Goal: Task Accomplishment & Management: Complete application form

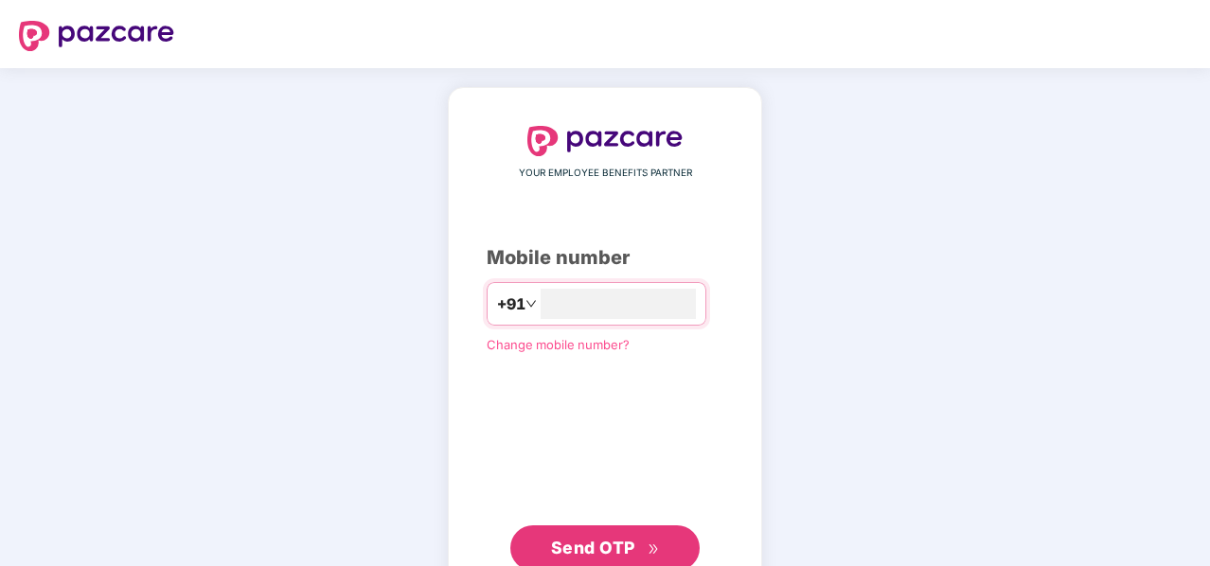
type input "**********"
click at [620, 544] on span "Send OTP" at bounding box center [593, 546] width 84 height 20
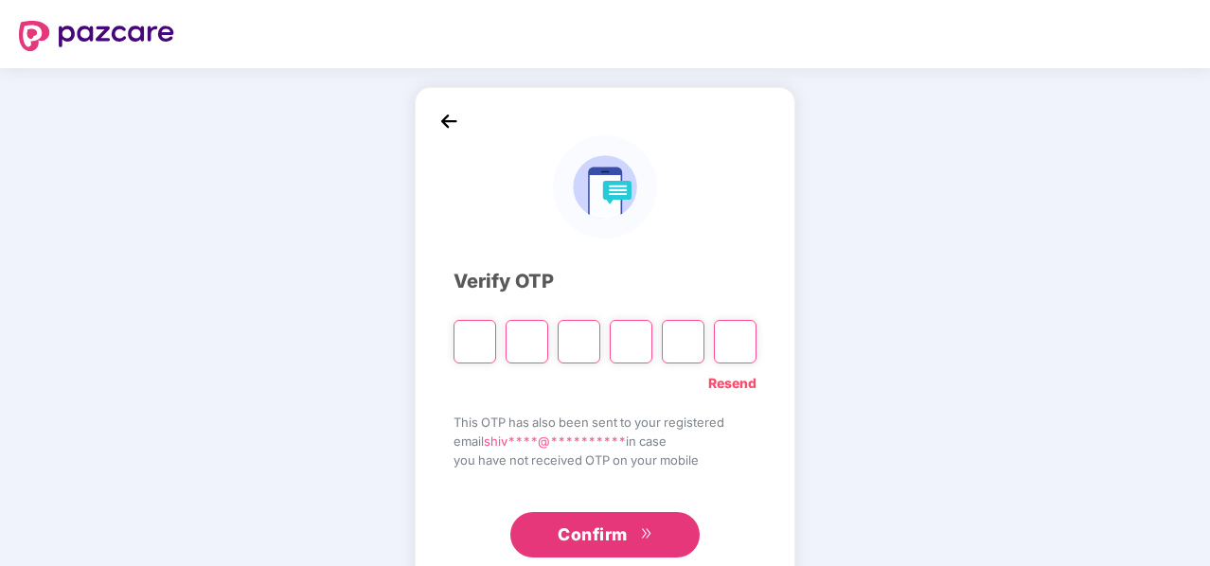
type input "*"
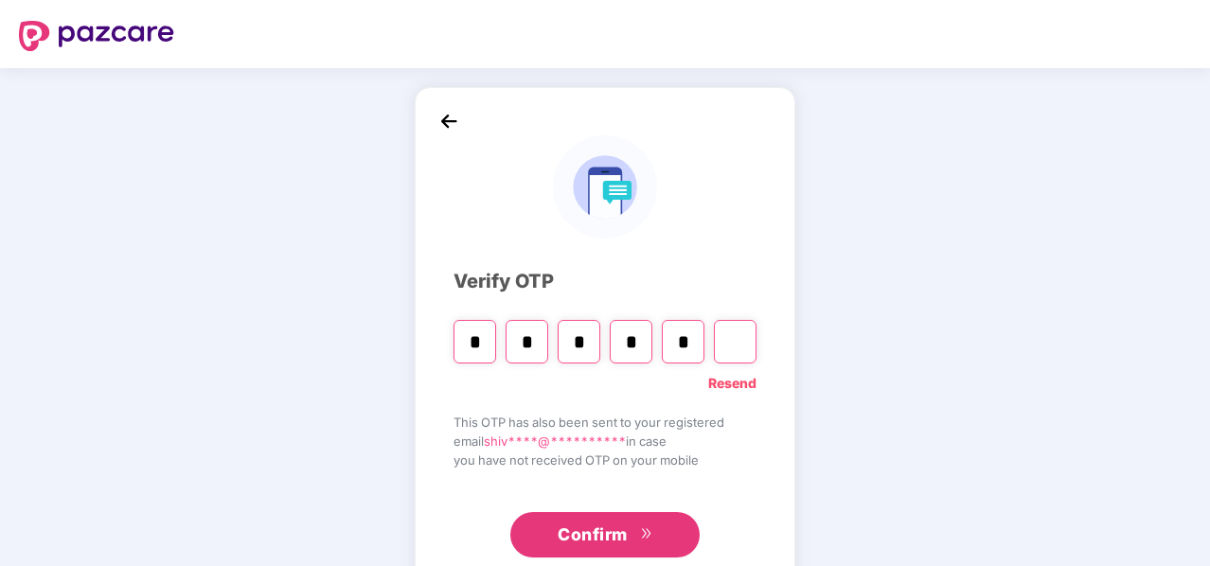
type input "*"
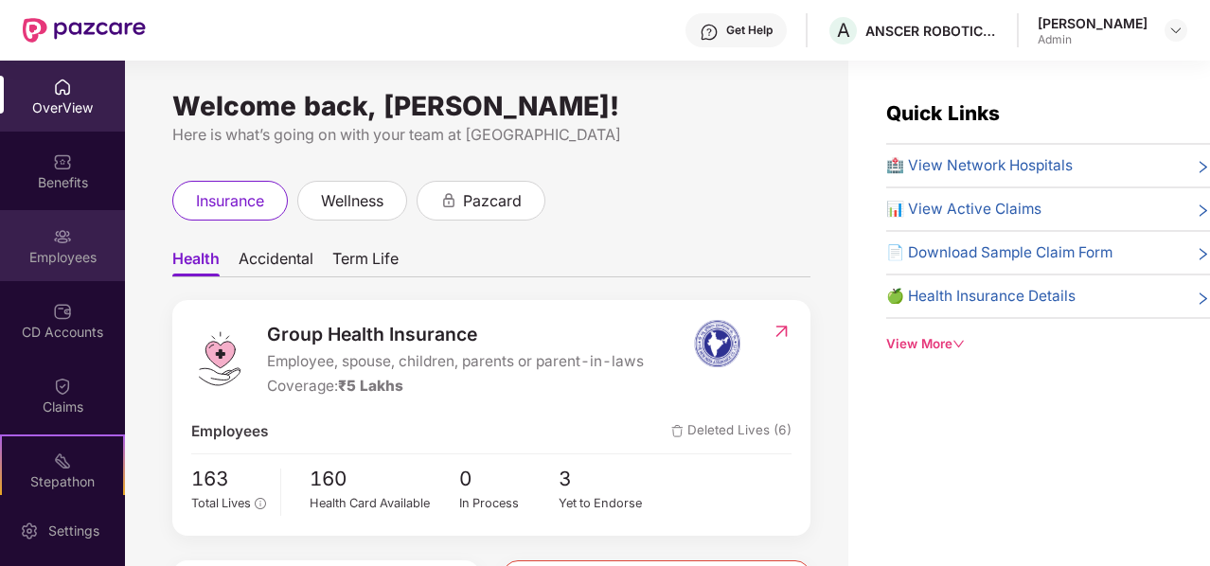
click at [44, 249] on div "Employees" at bounding box center [62, 257] width 125 height 19
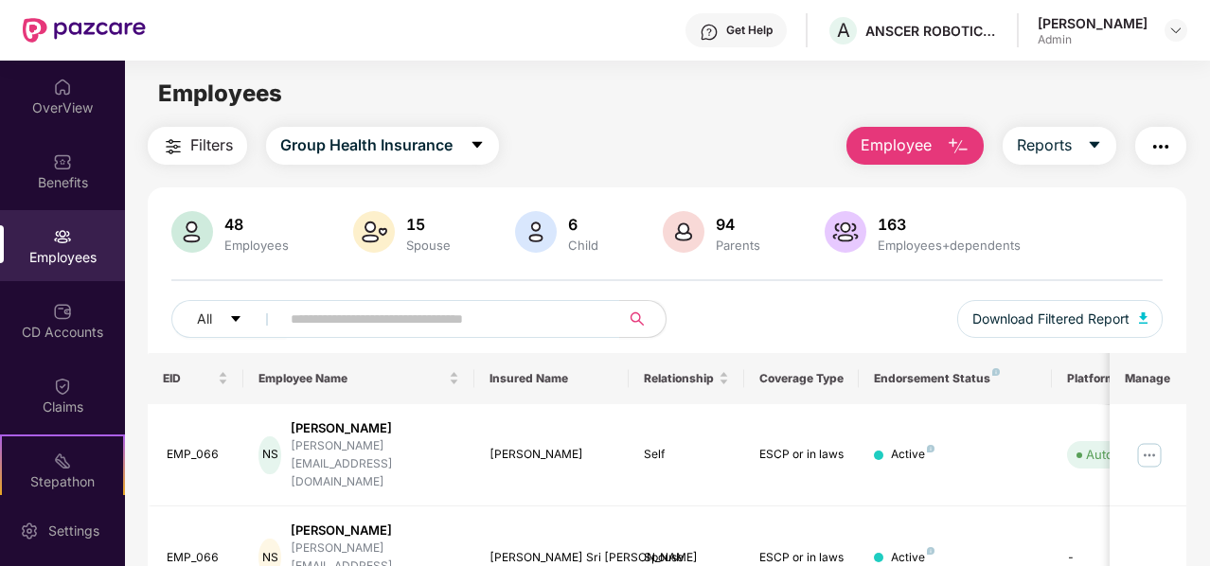
click at [918, 141] on span "Employee" at bounding box center [895, 145] width 71 height 24
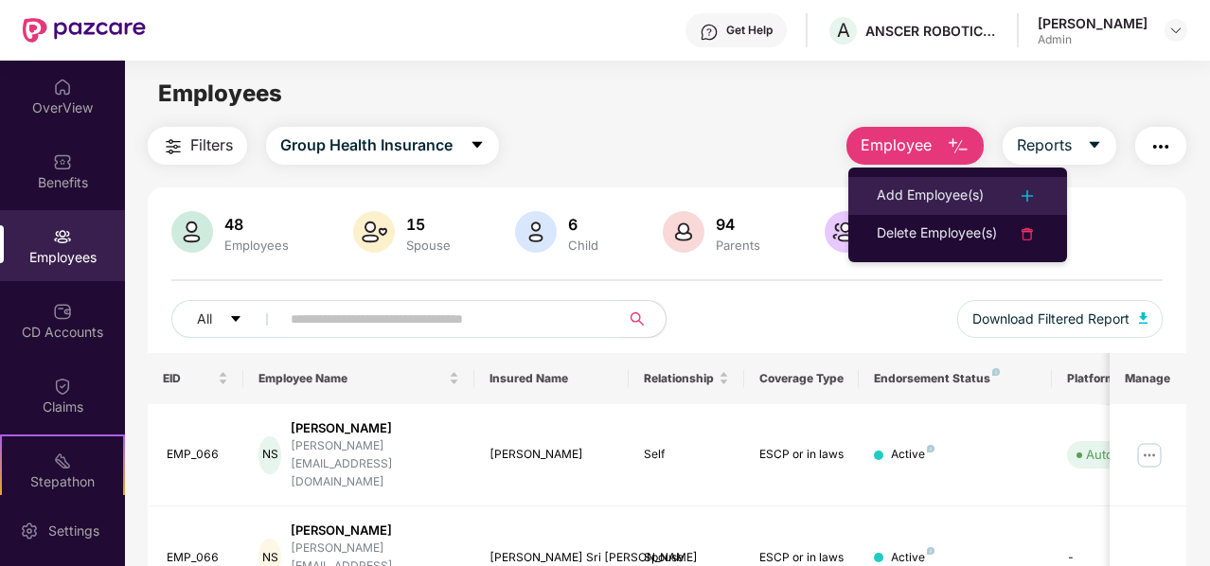
click at [998, 200] on div "Add Employee(s)" at bounding box center [957, 196] width 162 height 23
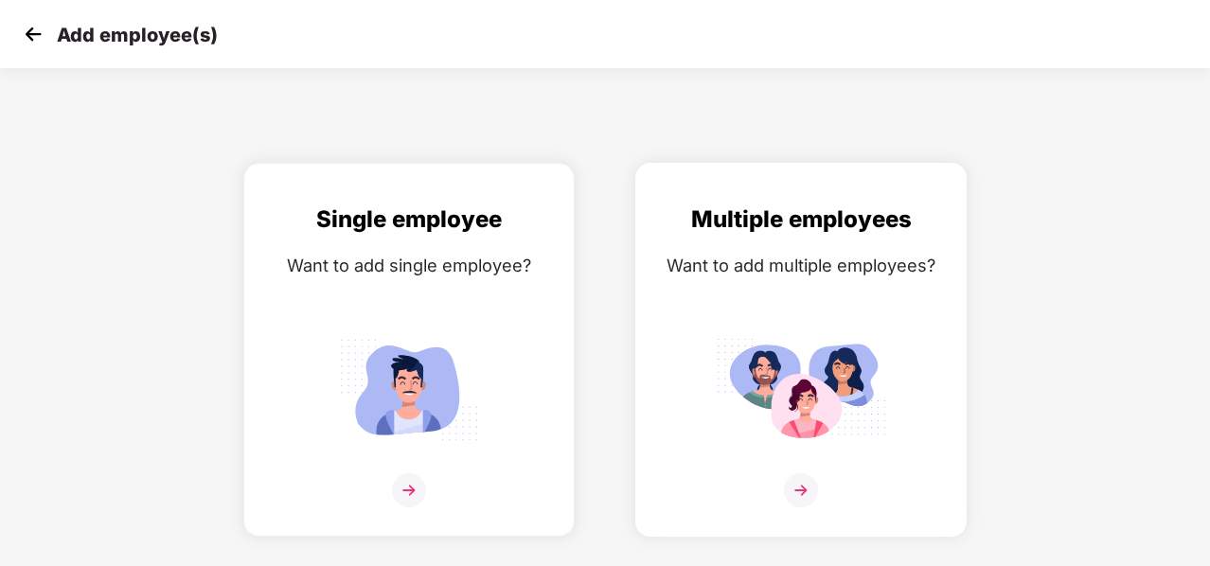
click at [797, 503] on img at bounding box center [801, 490] width 34 height 34
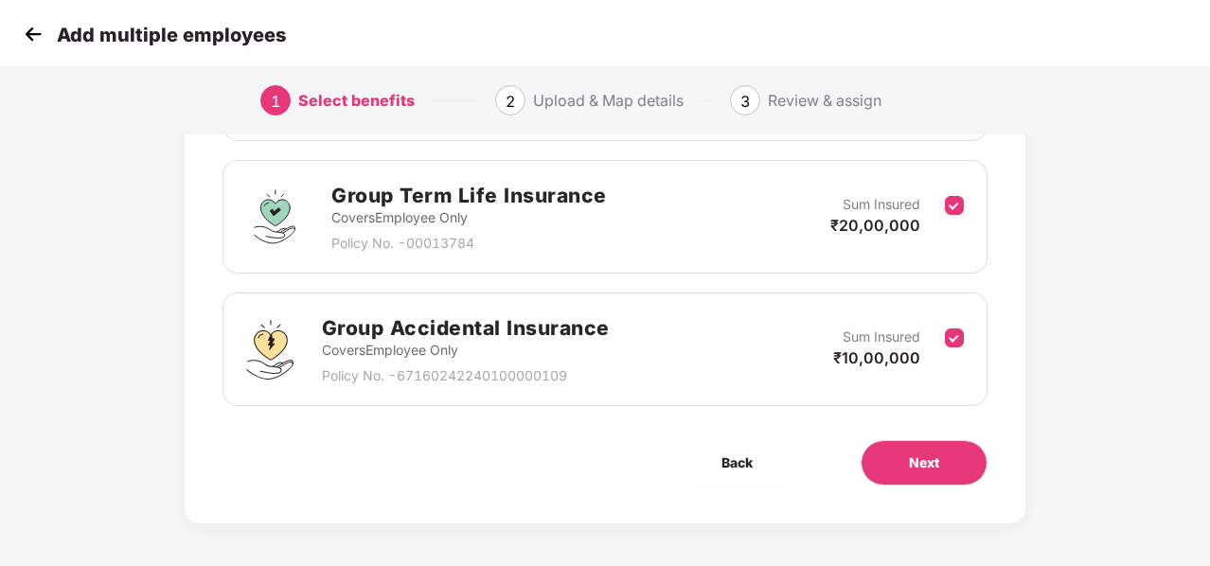
scroll to position [396, 0]
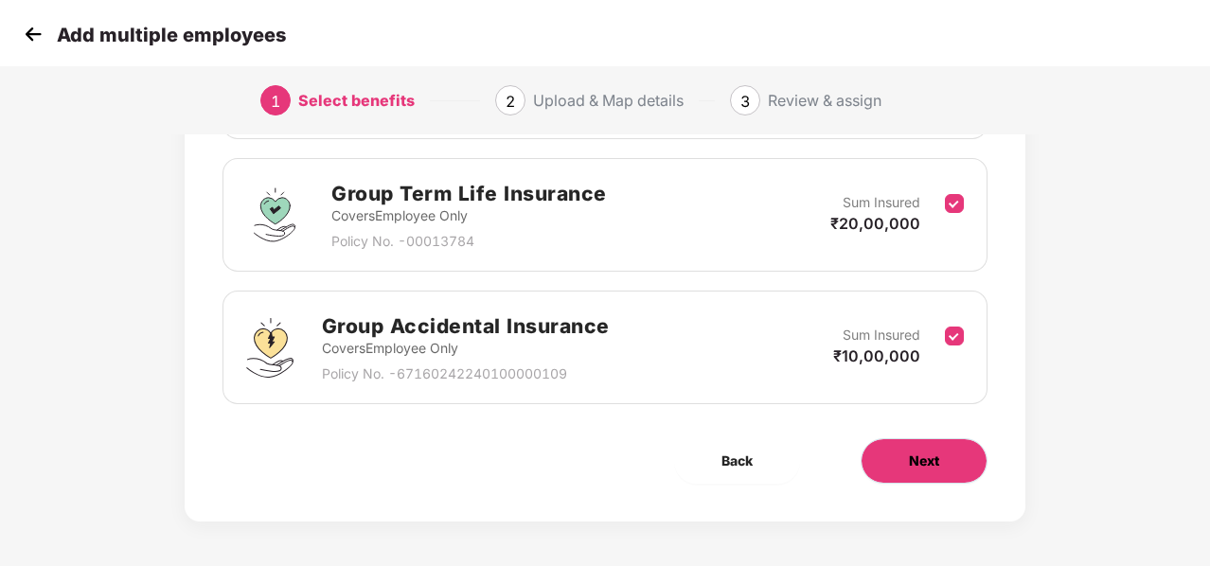
click at [961, 455] on button "Next" at bounding box center [923, 460] width 127 height 45
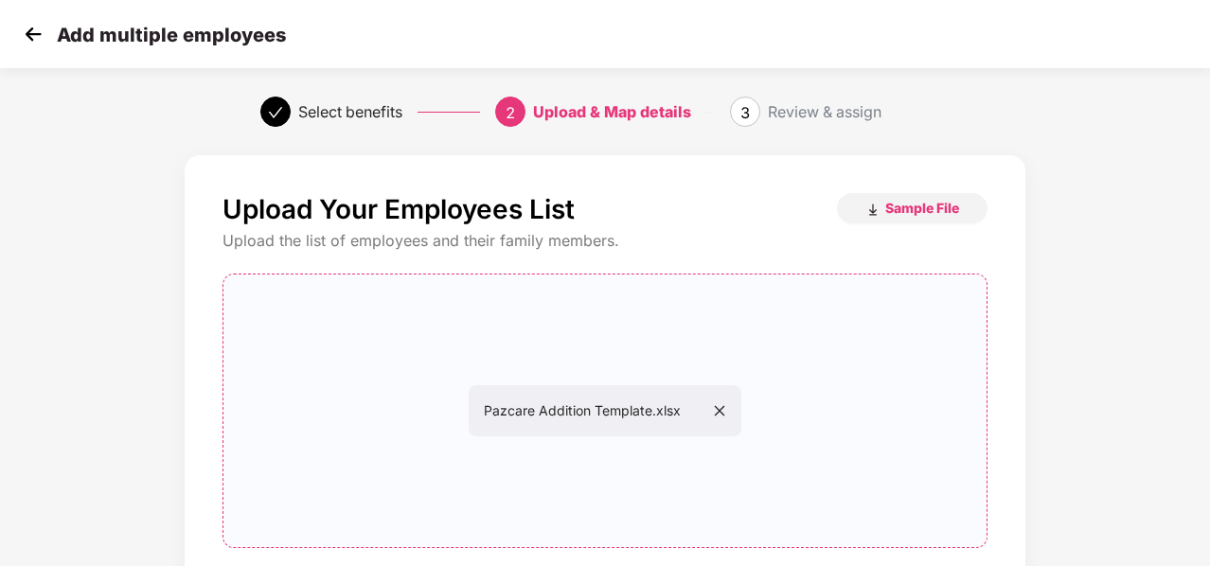
scroll to position [194, 0]
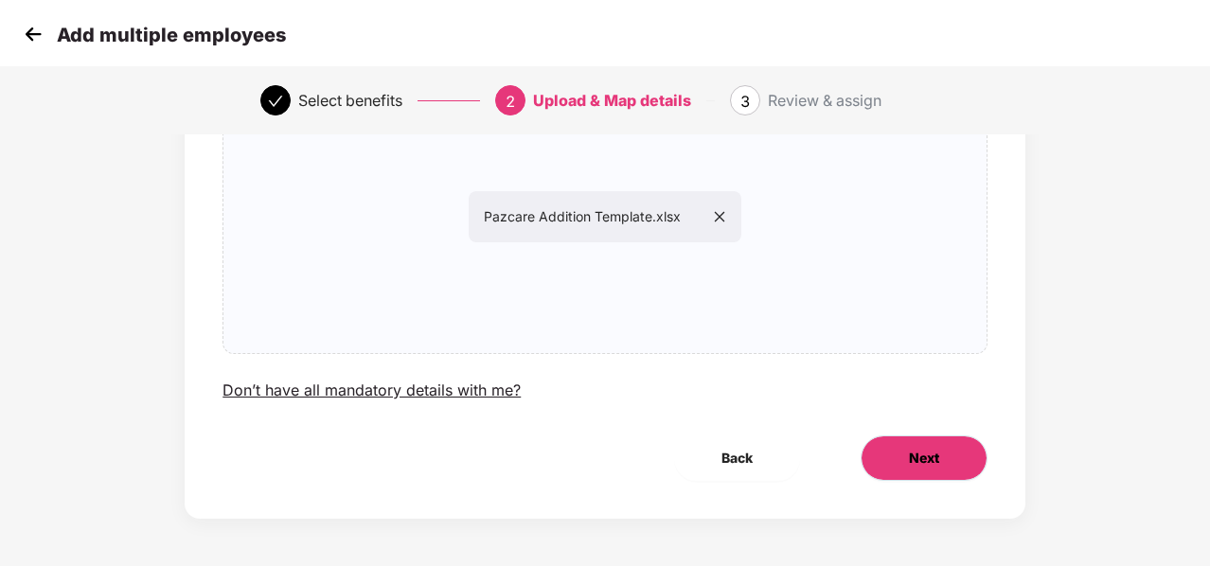
click at [894, 468] on button "Next" at bounding box center [923, 457] width 127 height 45
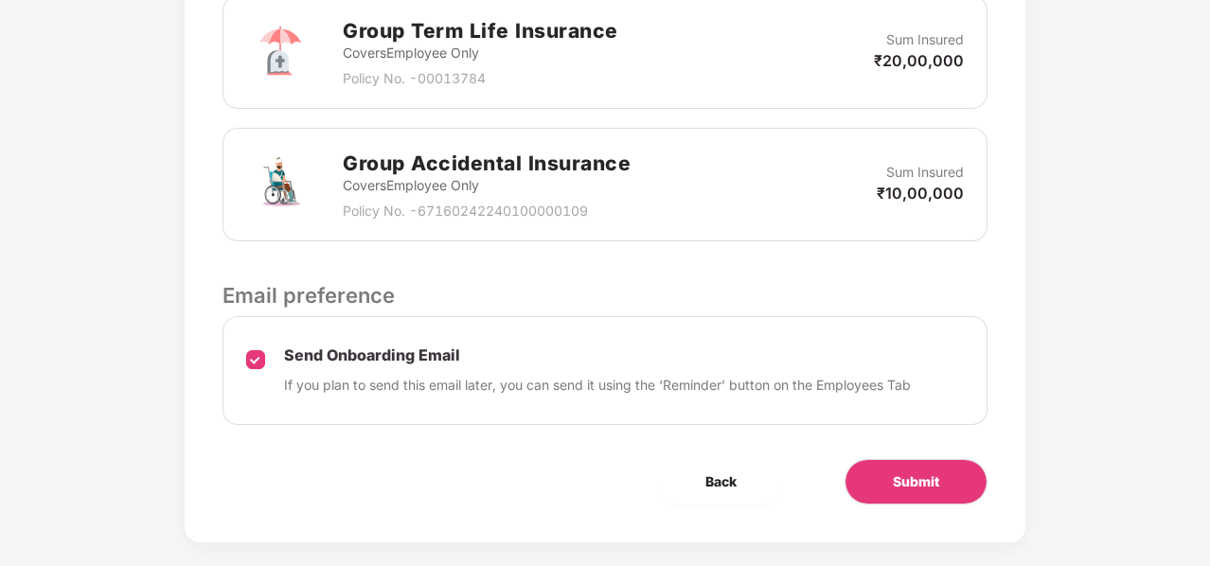
scroll to position [752, 0]
click at [895, 474] on span "Submit" at bounding box center [916, 480] width 46 height 21
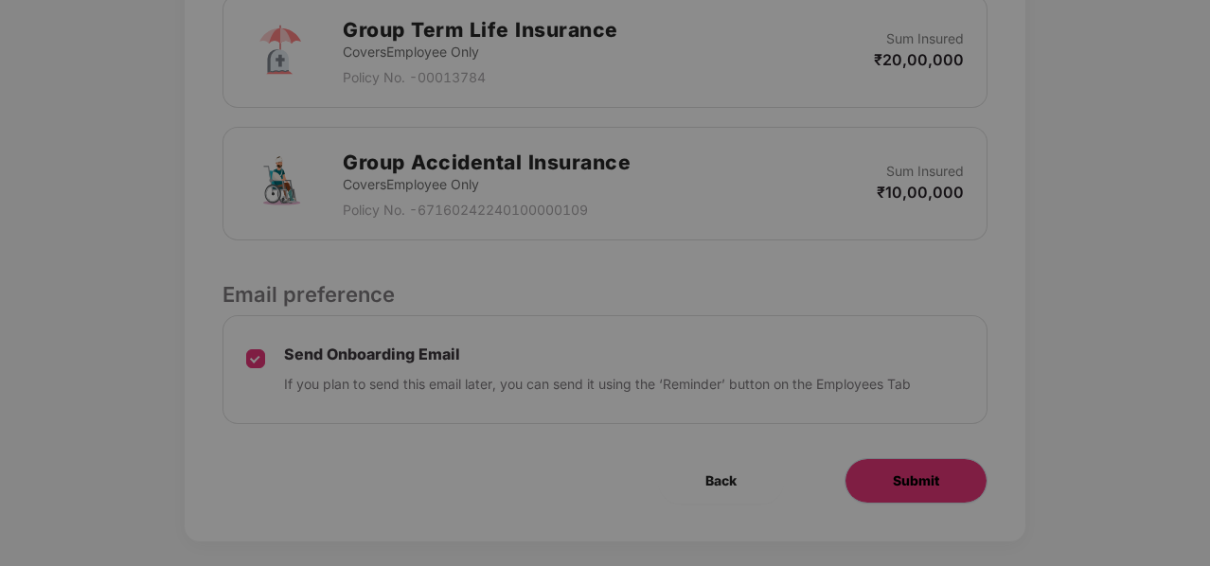
scroll to position [0, 0]
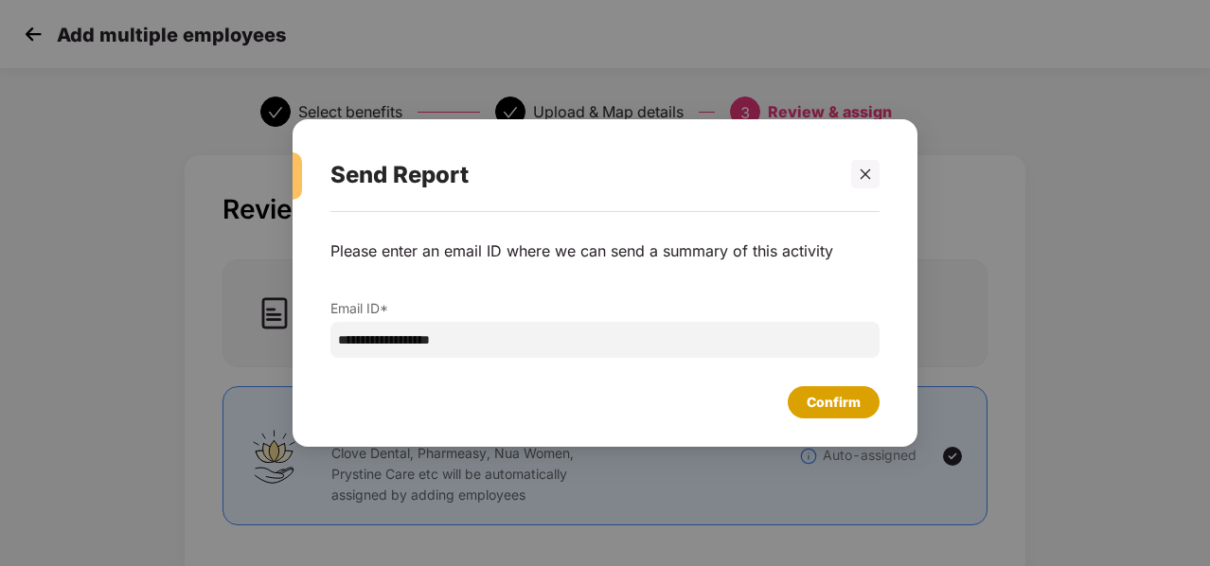
click at [822, 407] on div "Confirm" at bounding box center [833, 402] width 54 height 21
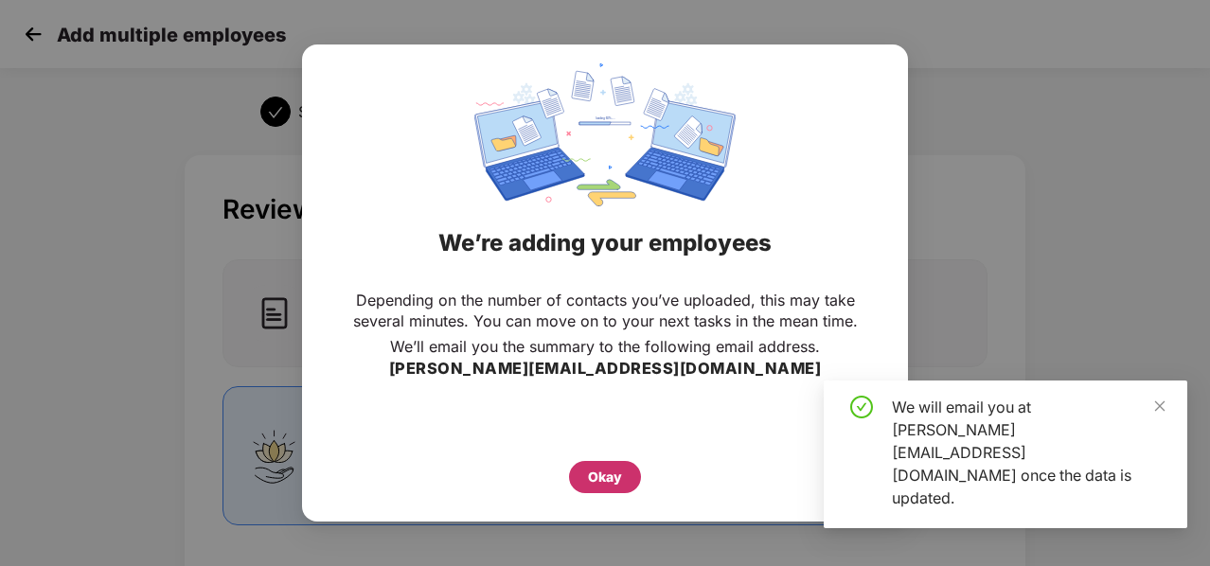
click at [598, 474] on div "Okay" at bounding box center [605, 477] width 34 height 21
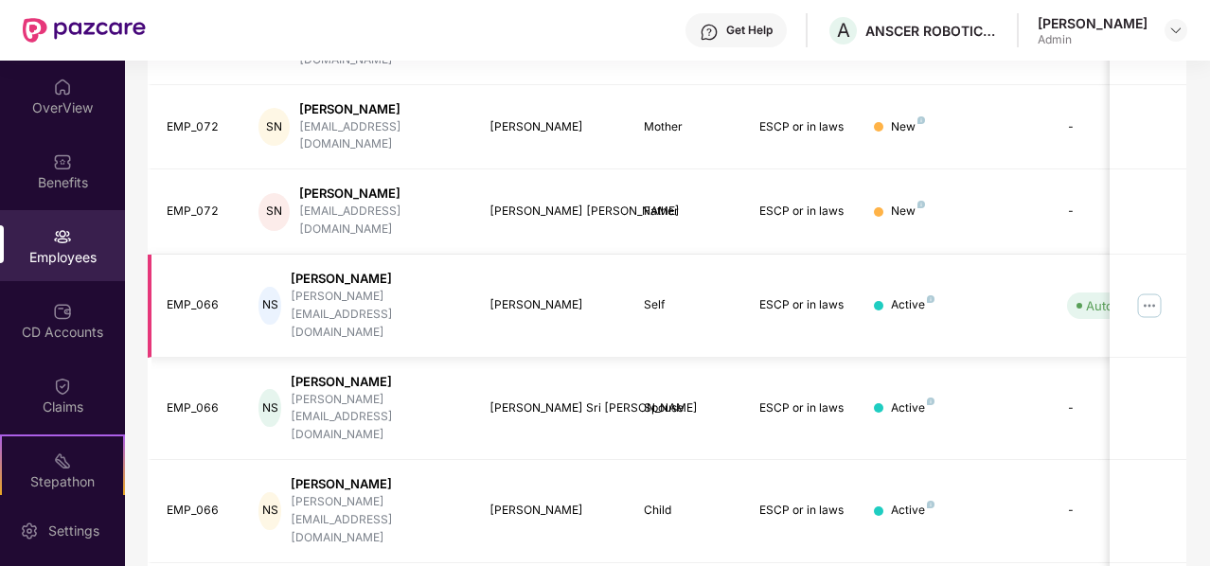
click at [342, 288] on div "[PERSON_NAME][EMAIL_ADDRESS][DOMAIN_NAME]" at bounding box center [375, 315] width 168 height 54
click at [280, 287] on div "NS" at bounding box center [269, 306] width 22 height 38
click at [204, 296] on div "EMP_066" at bounding box center [198, 305] width 62 height 18
click at [329, 270] on div "[PERSON_NAME]" at bounding box center [375, 279] width 168 height 18
click at [1151, 291] on img at bounding box center [1149, 306] width 30 height 30
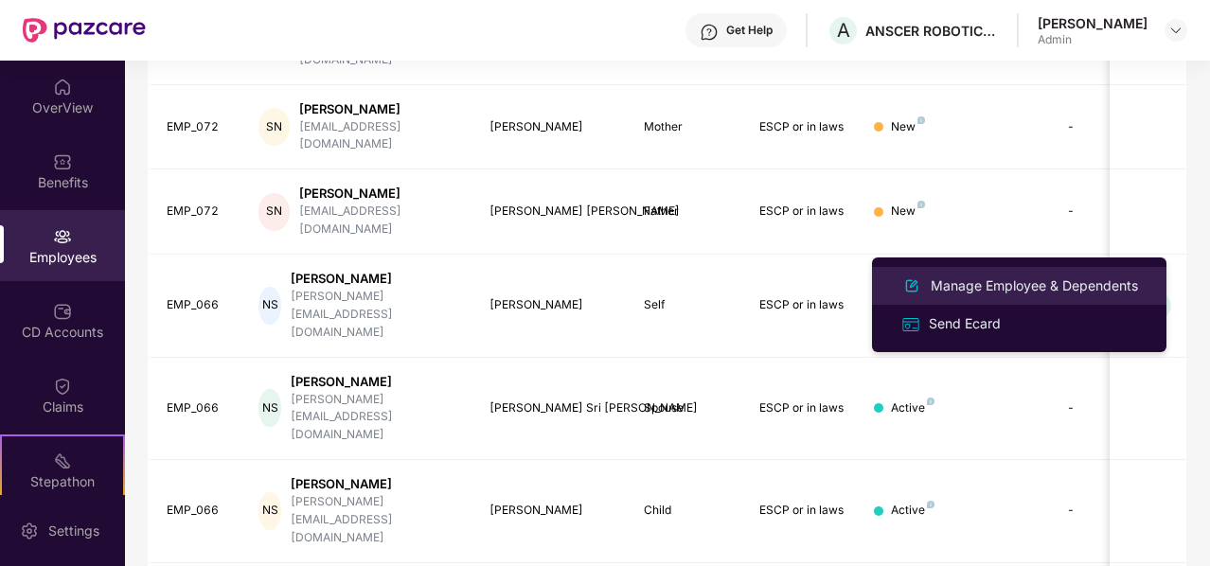
click at [1044, 283] on div "Manage Employee & Dependents" at bounding box center [1034, 285] width 215 height 21
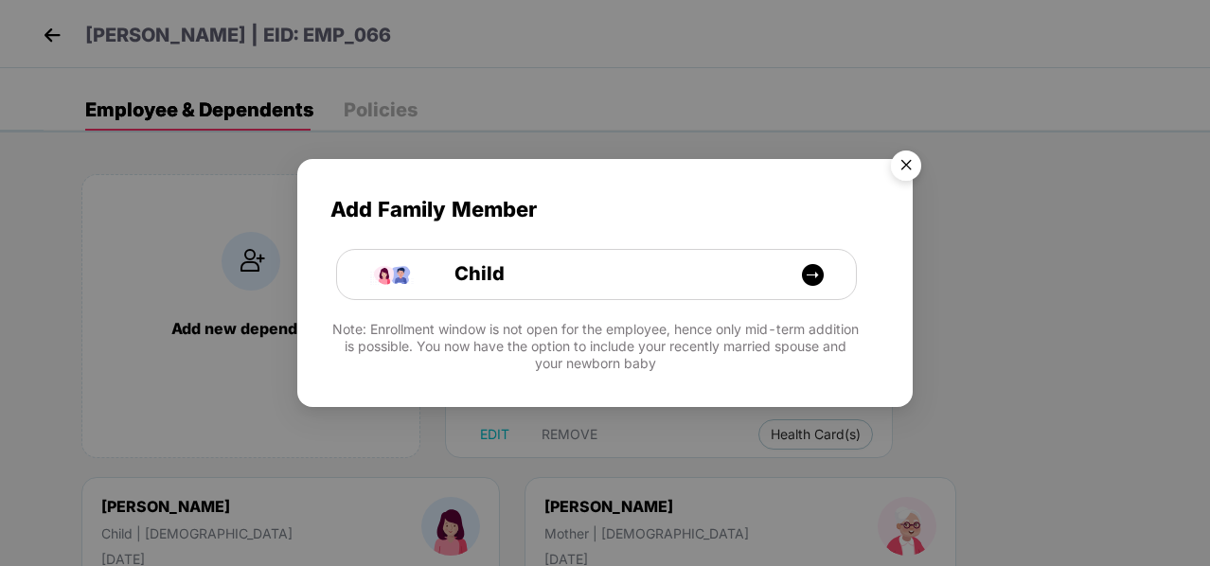
click at [901, 160] on img "Close" at bounding box center [905, 168] width 53 height 53
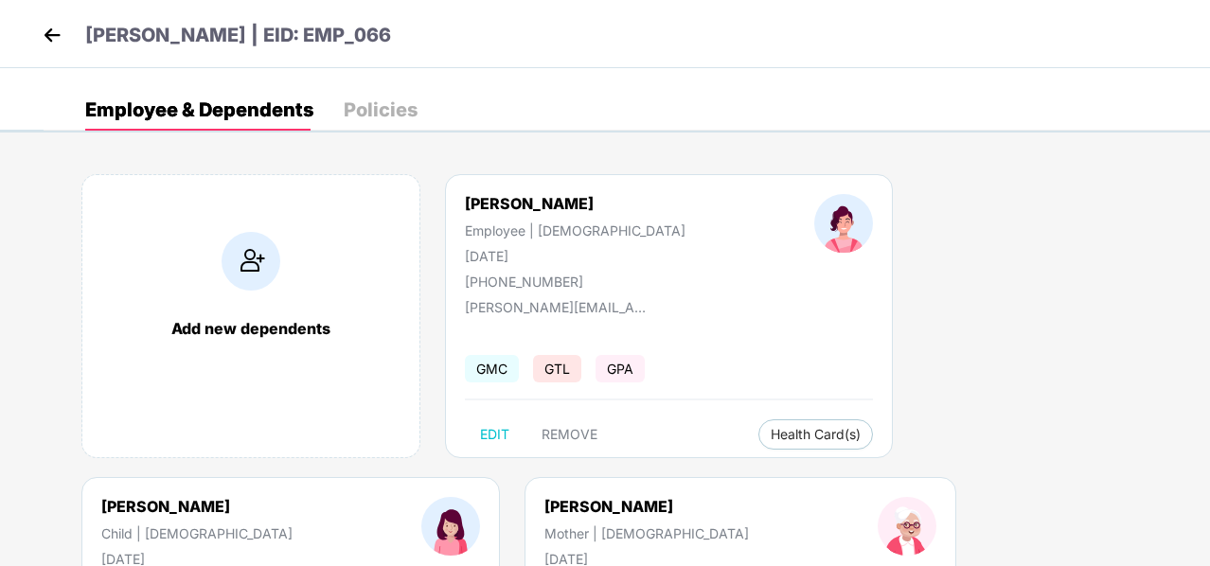
scroll to position [258, 0]
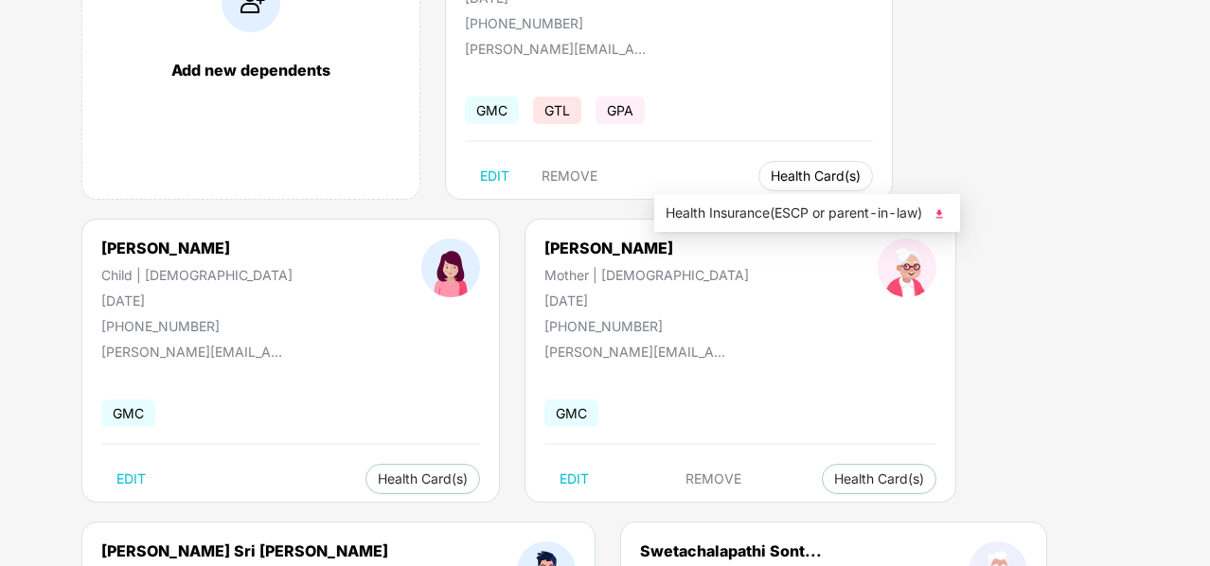
click at [758, 185] on button "Health Card(s)" at bounding box center [815, 176] width 115 height 30
click at [770, 171] on span "Health Card(s)" at bounding box center [815, 175] width 90 height 9
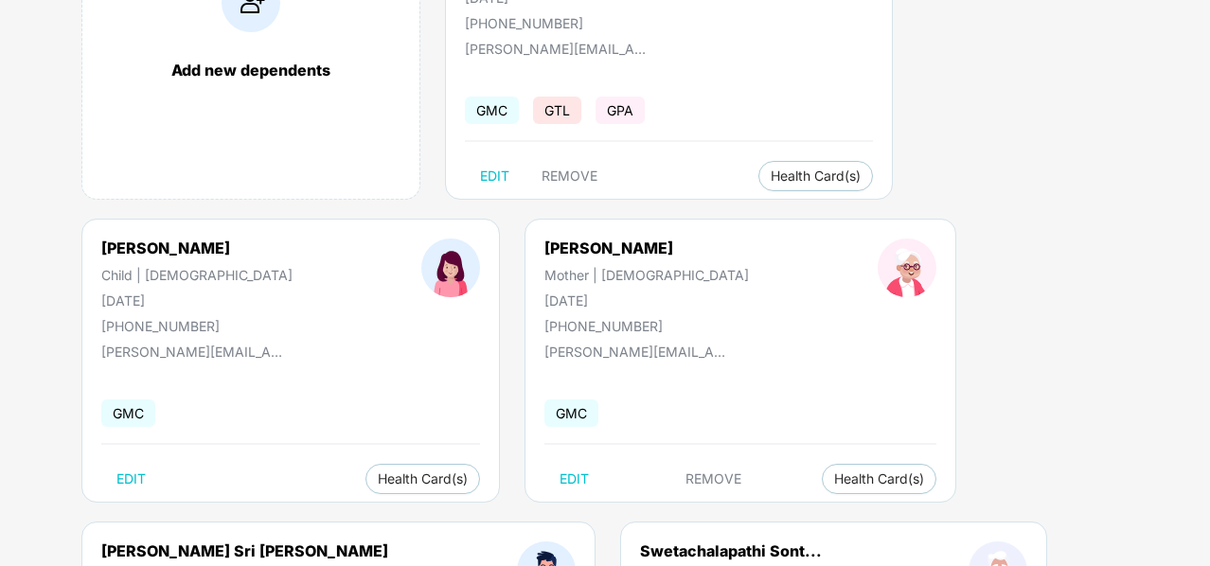
click at [770, 370] on div "[PERSON_NAME] Mother | [DEMOGRAPHIC_DATA] [DATE] [PHONE_NUMBER] [PERSON_NAME][E…" at bounding box center [740, 361] width 432 height 284
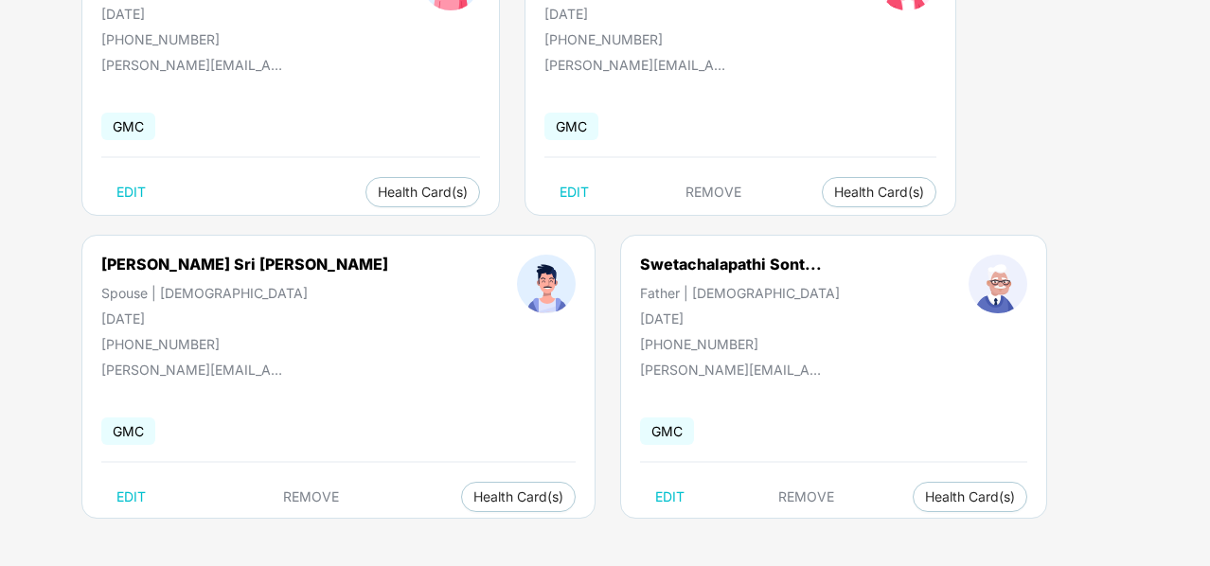
scroll to position [0, 0]
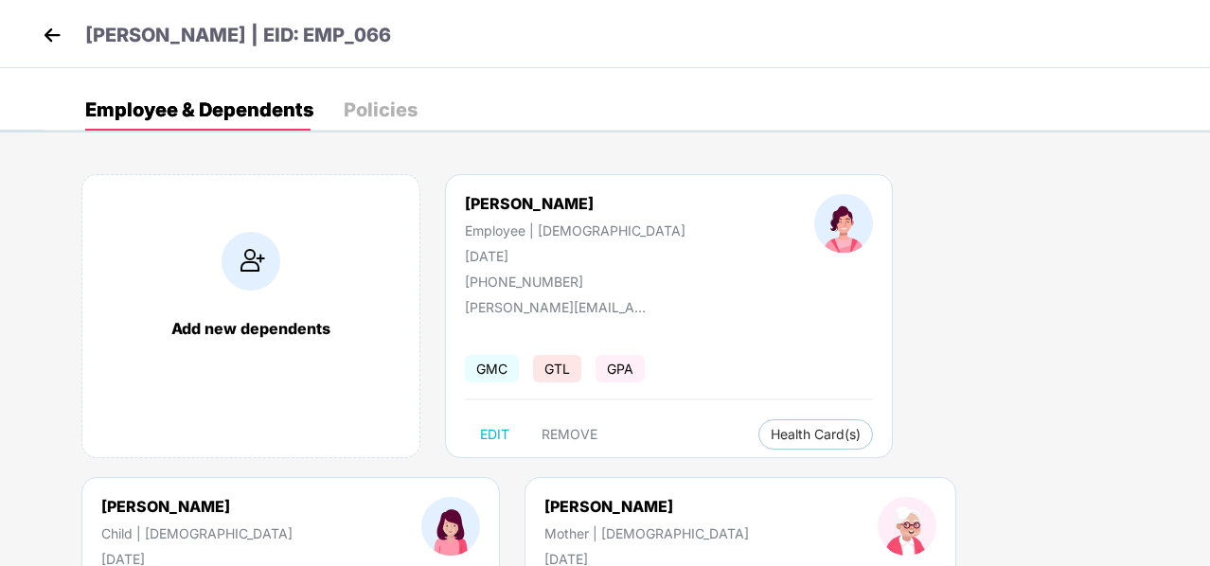
click at [362, 118] on div "Policies" at bounding box center [381, 109] width 74 height 19
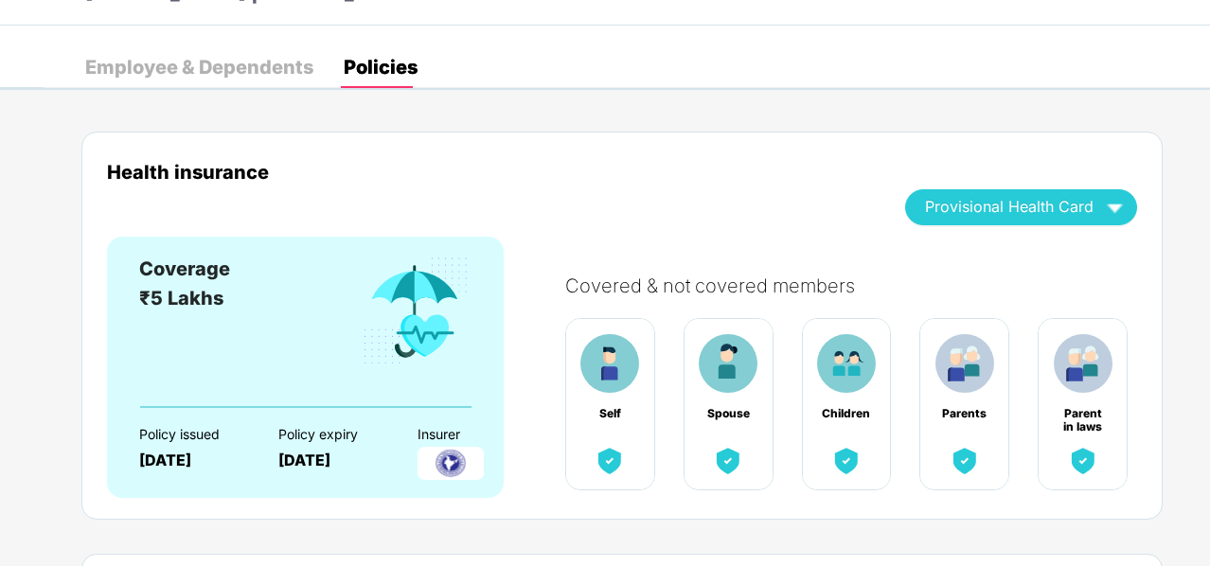
scroll to position [42, 0]
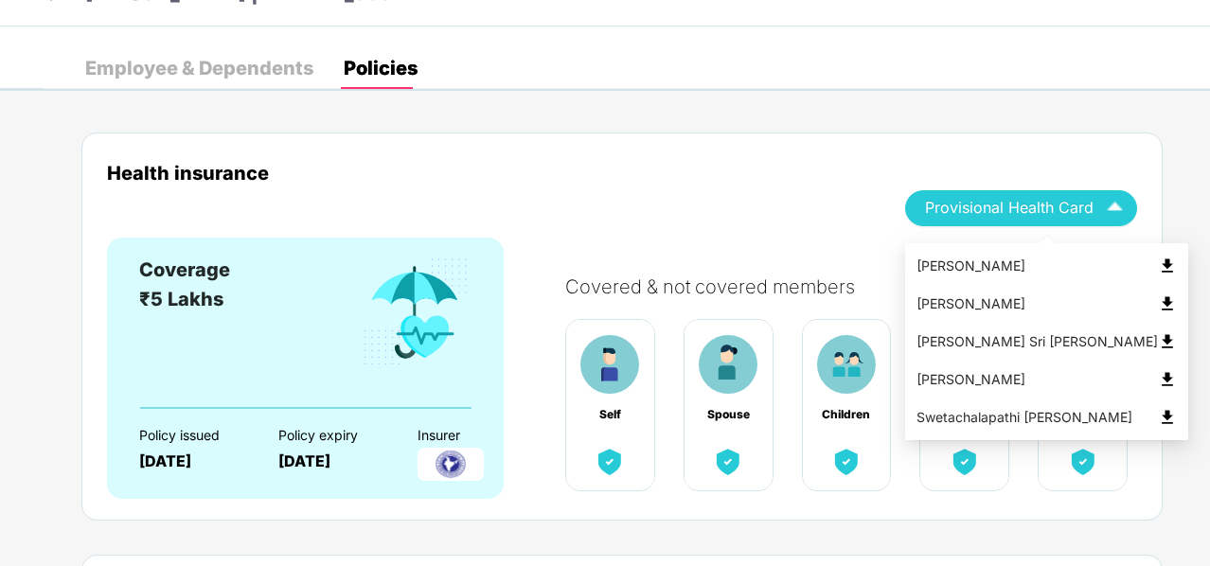
click at [1088, 209] on span "Provisional Health Card" at bounding box center [1009, 208] width 168 height 10
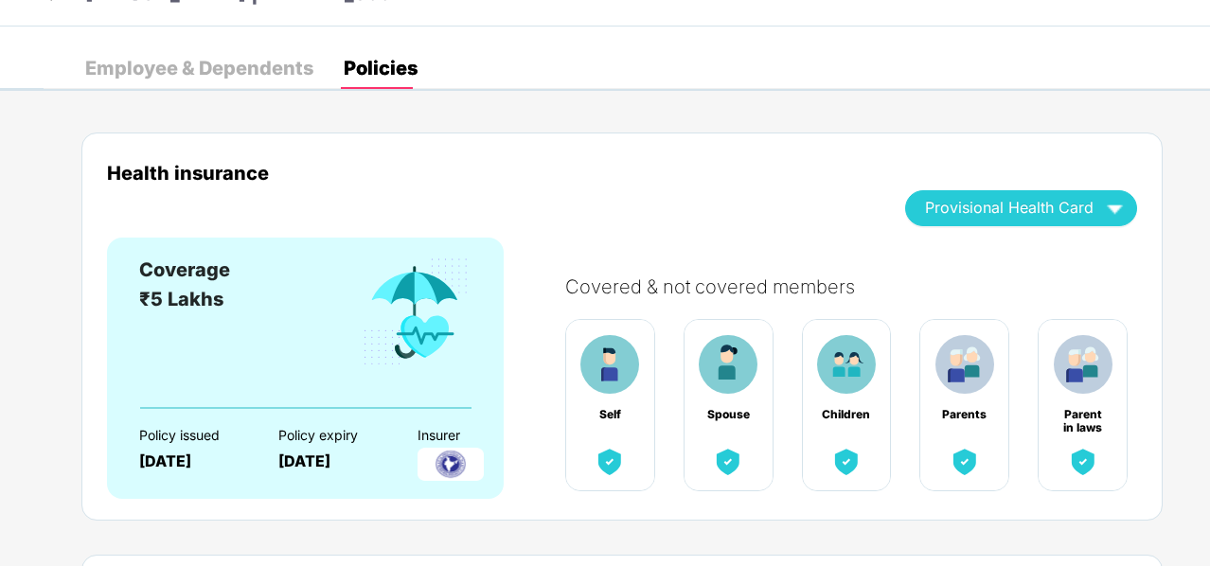
click at [722, 194] on div "Health insurance Provisional Health Card" at bounding box center [622, 200] width 1030 height 76
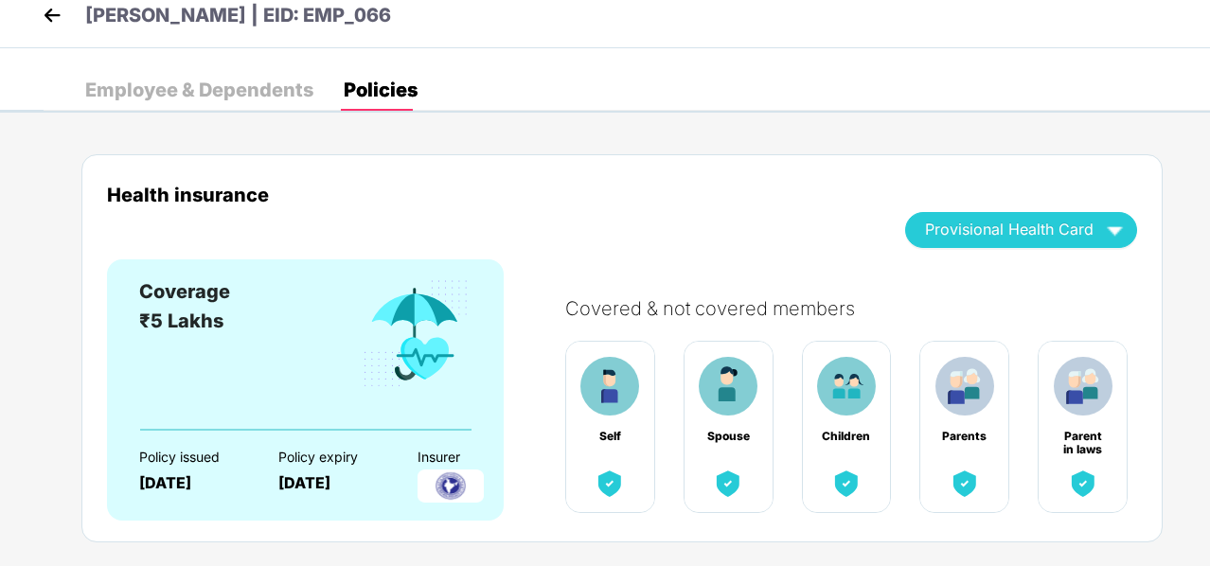
scroll to position [0, 0]
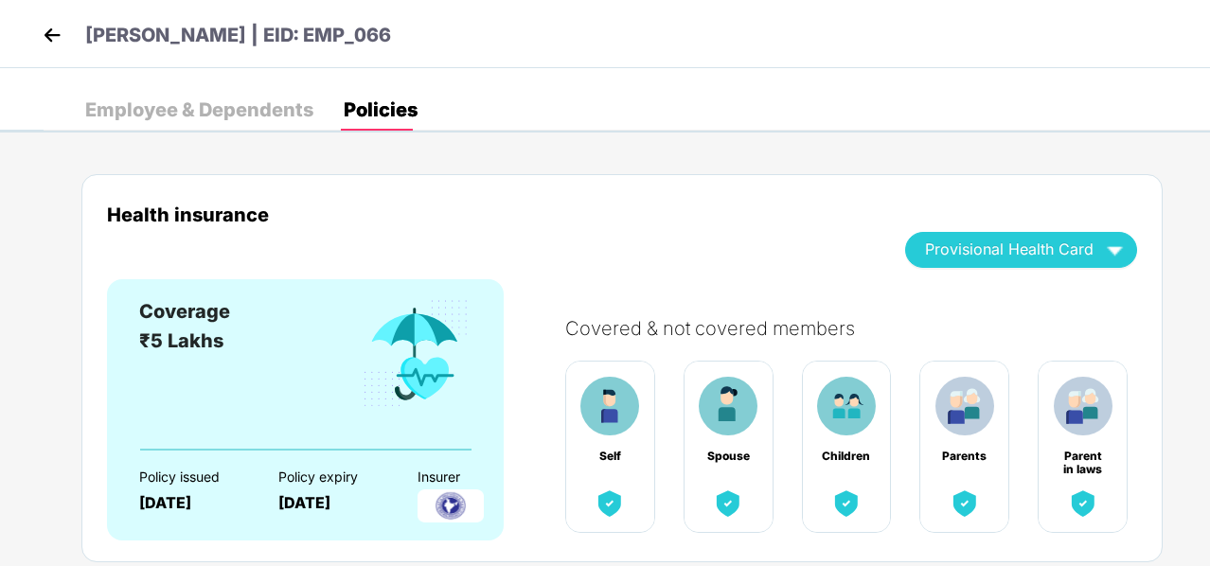
click at [48, 35] on img at bounding box center [52, 35] width 28 height 28
